Goal: Task Accomplishment & Management: Manage account settings

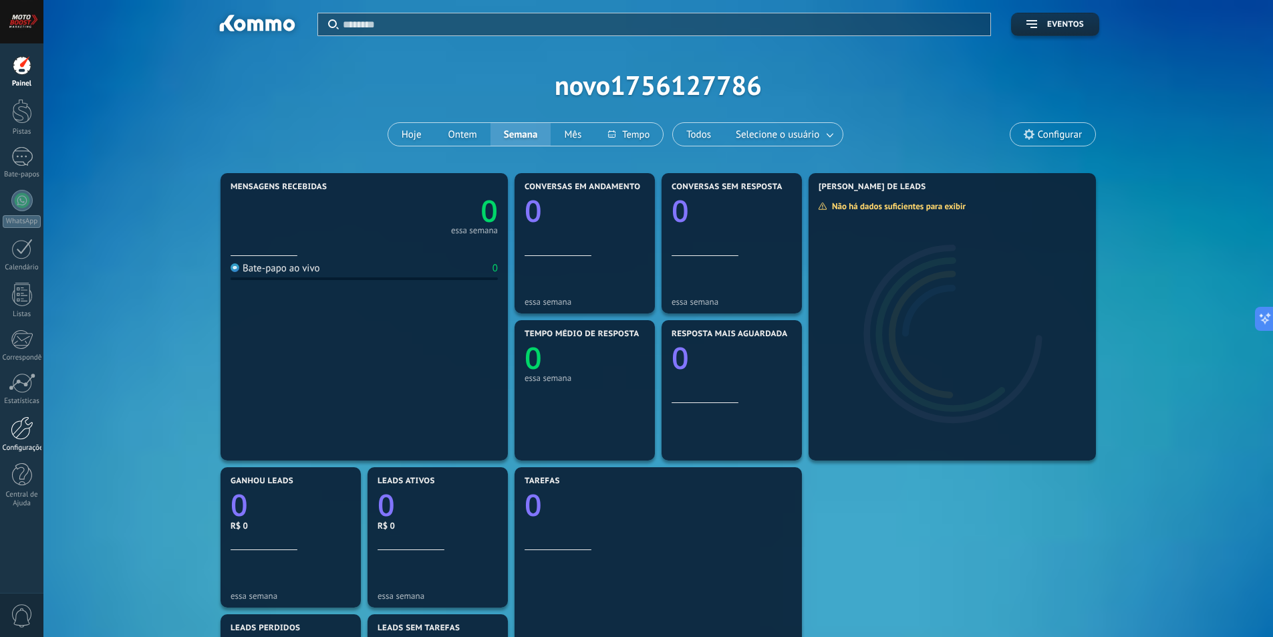
click at [18, 442] on link "Configurações" at bounding box center [21, 434] width 43 height 36
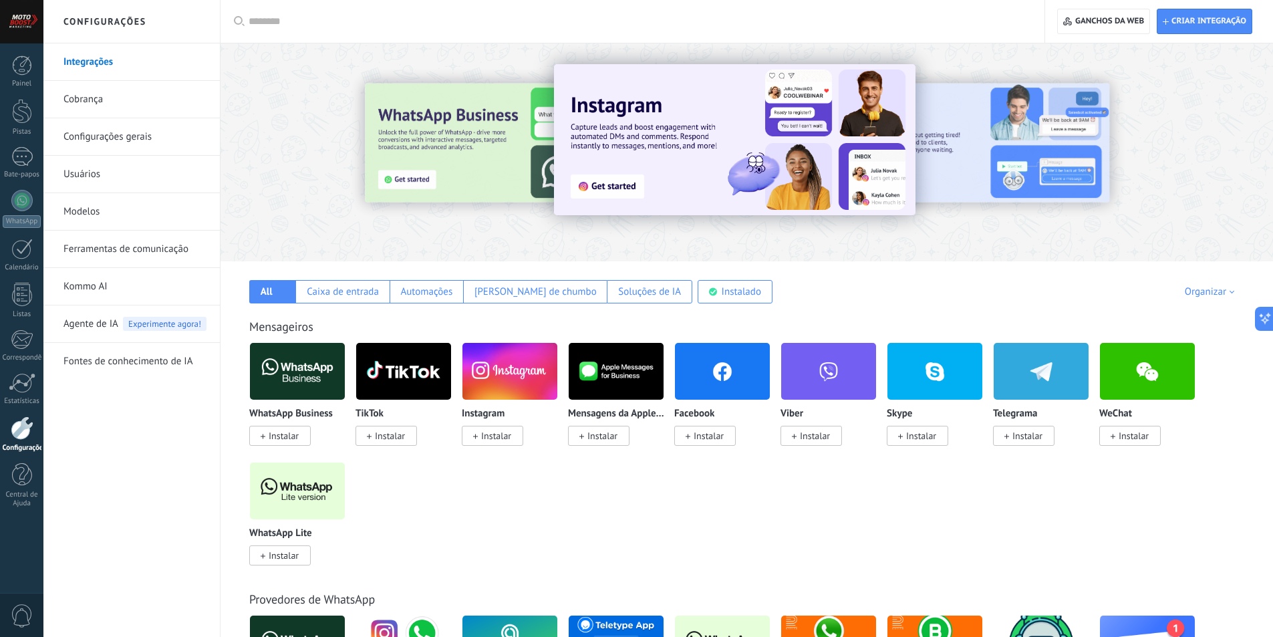
click at [68, 181] on link "Usuários" at bounding box center [134, 174] width 143 height 37
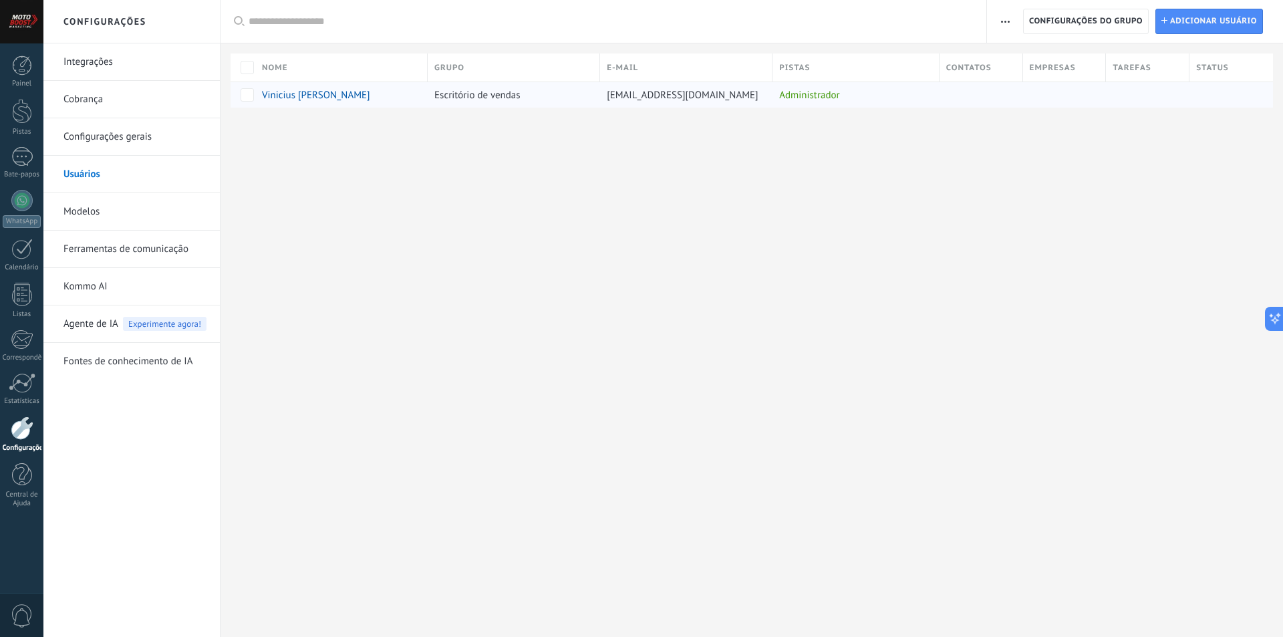
click at [843, 94] on div "Administrador" at bounding box center [853, 94] width 160 height 25
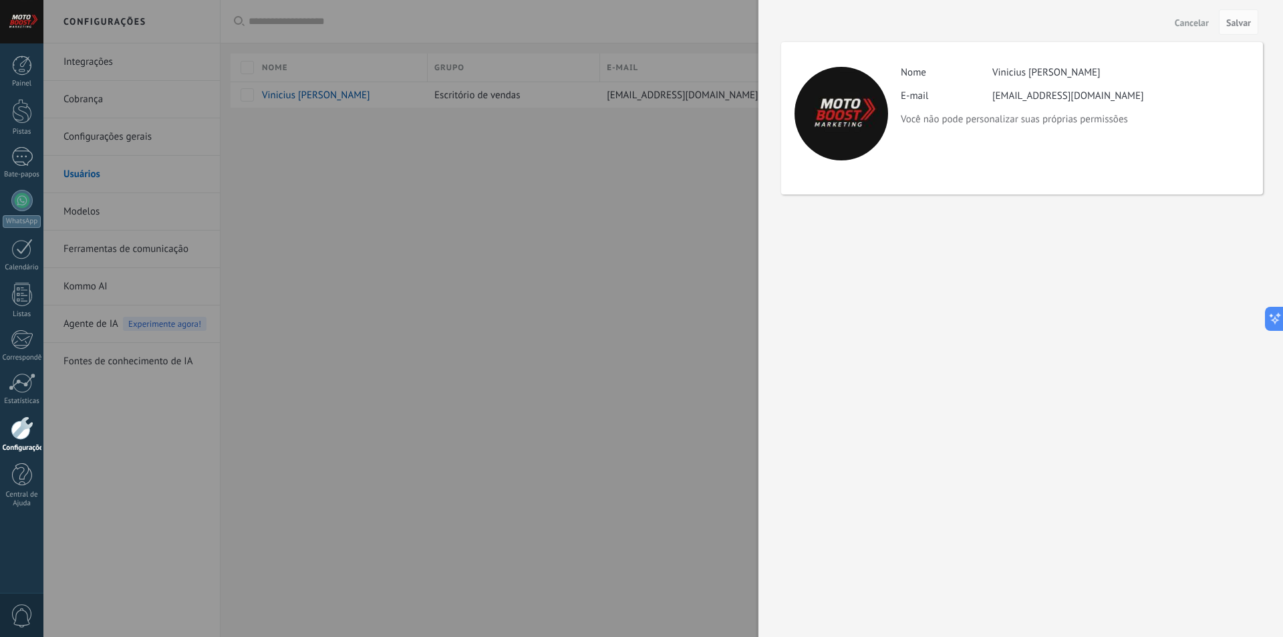
click at [561, 183] on div at bounding box center [641, 318] width 1283 height 637
